Goal: Find specific page/section

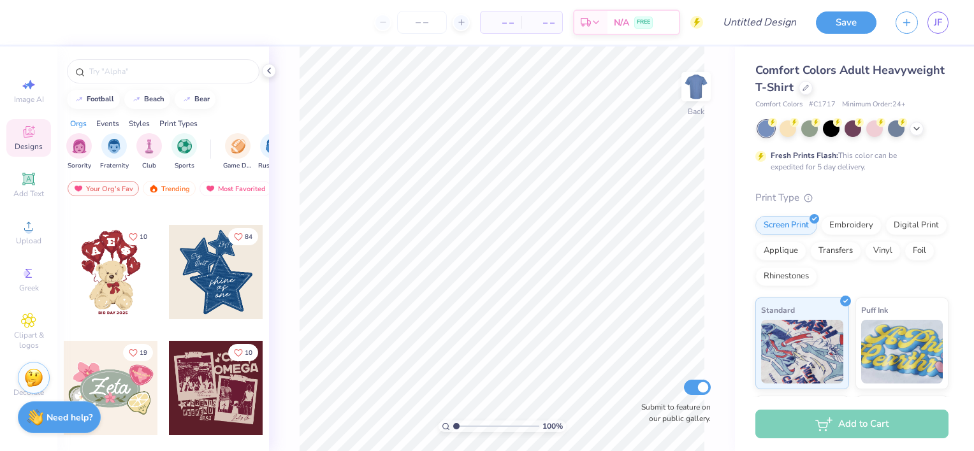
scroll to position [217, 0]
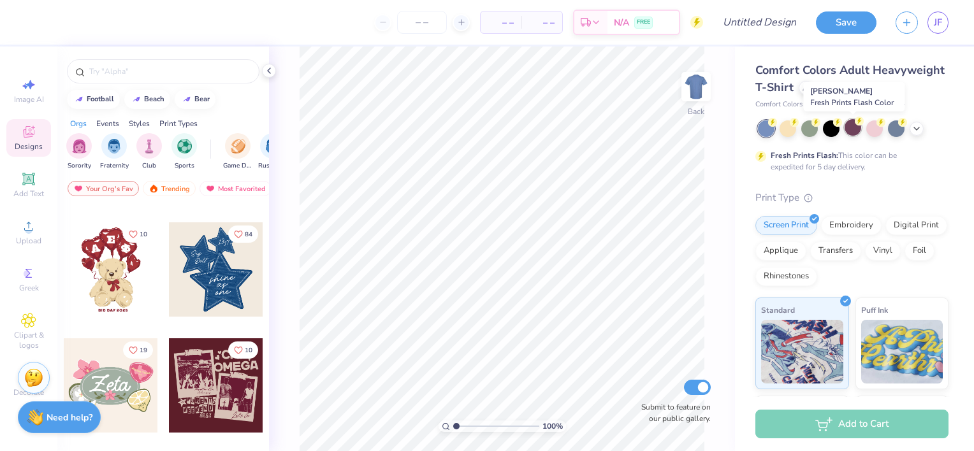
click at [851, 126] on div at bounding box center [853, 127] width 17 height 17
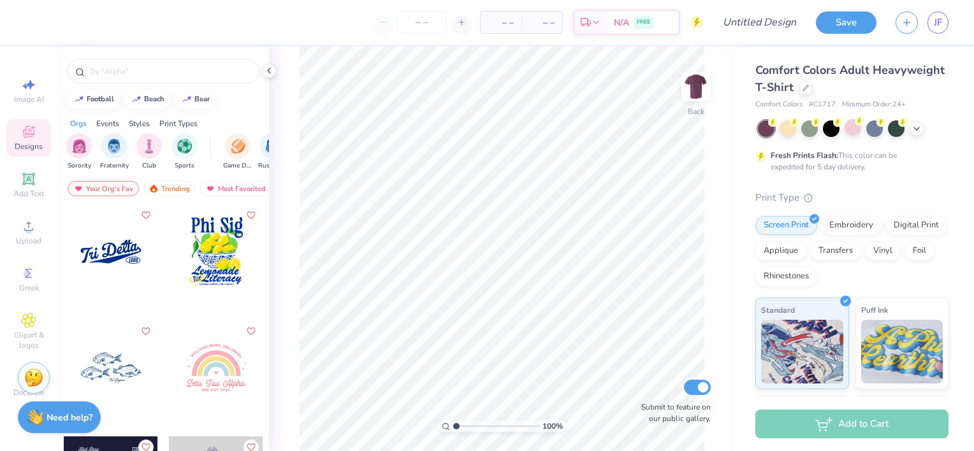
scroll to position [5805, 0]
click at [147, 69] on input "text" at bounding box center [169, 71] width 163 height 13
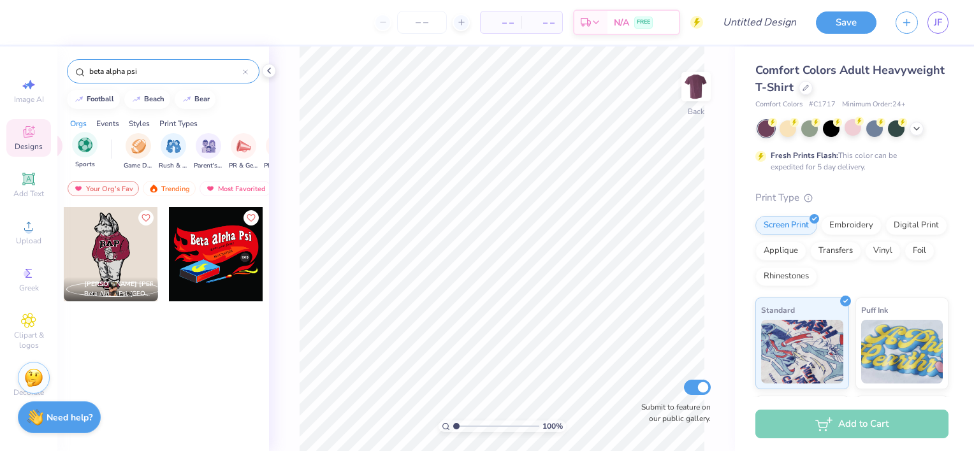
scroll to position [0, 0]
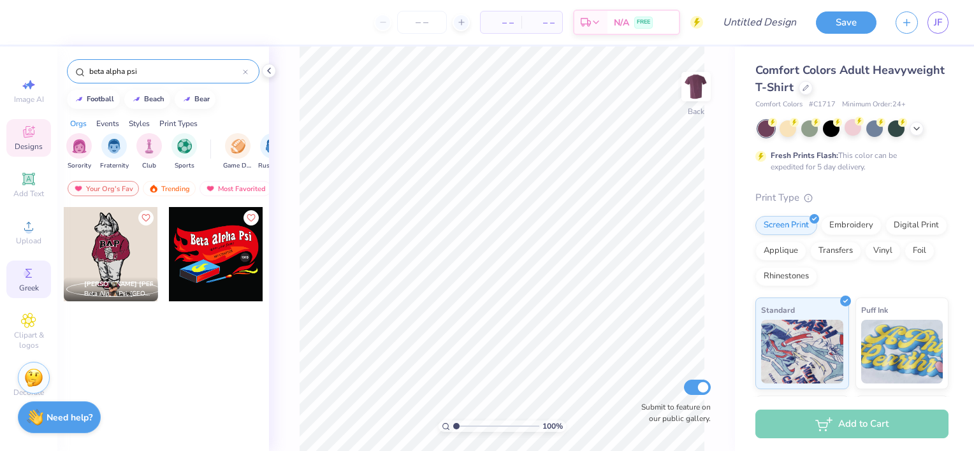
type input "beta alpha psi"
click at [26, 278] on icon at bounding box center [28, 273] width 15 height 15
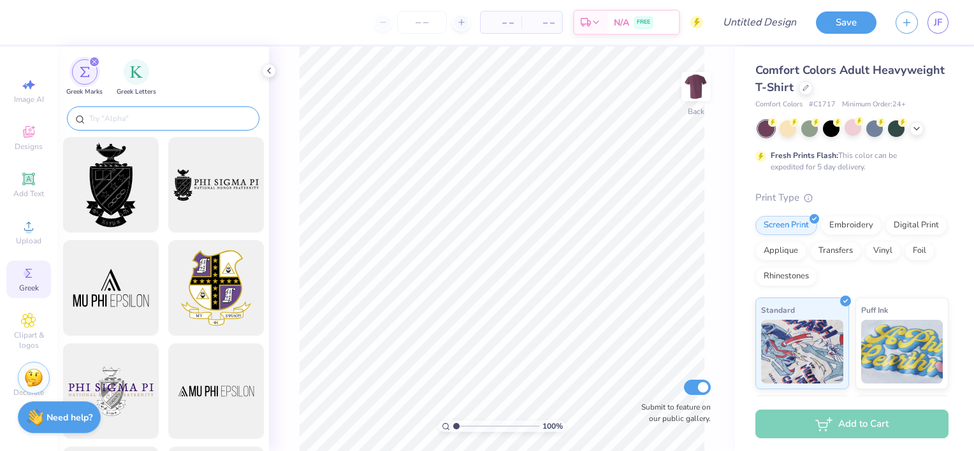
click at [154, 124] on input "text" at bounding box center [169, 118] width 163 height 13
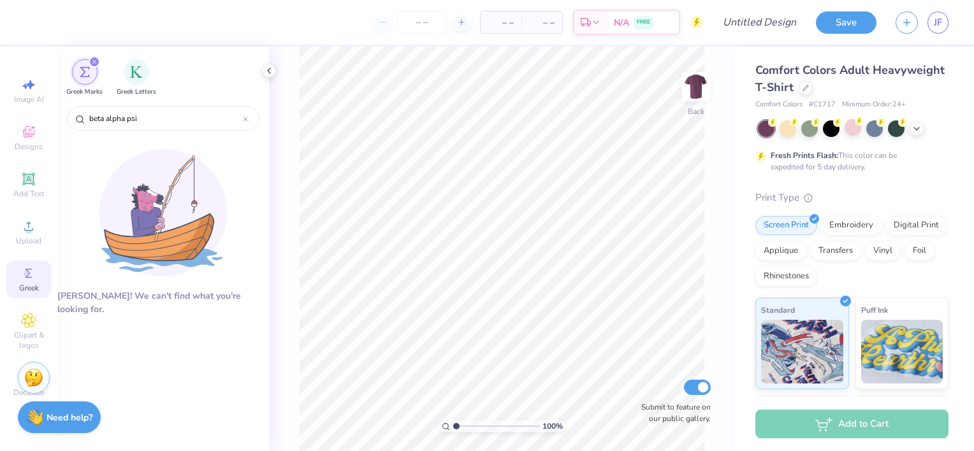
type input "beta alpha psi"
